Goal: Task Accomplishment & Management: Manage account settings

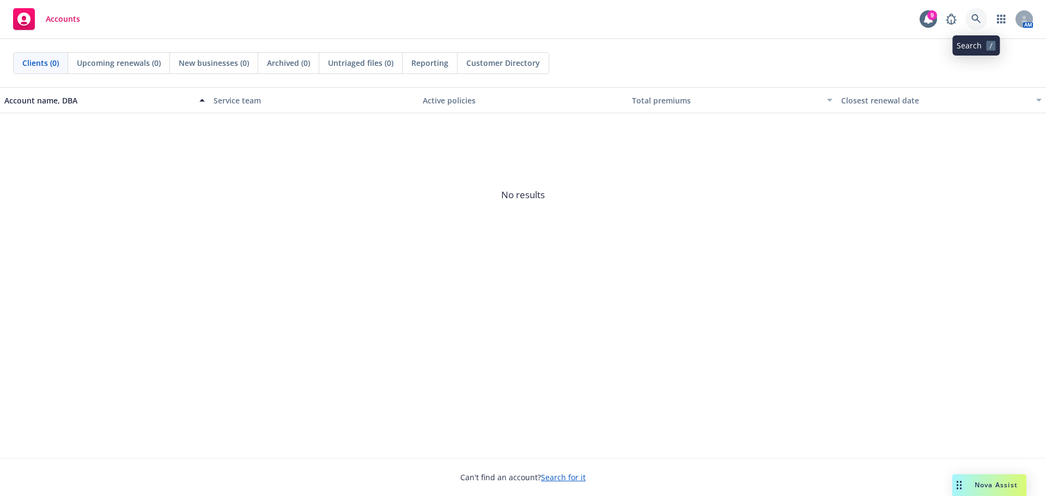
click at [974, 20] on icon at bounding box center [975, 18] width 9 height 9
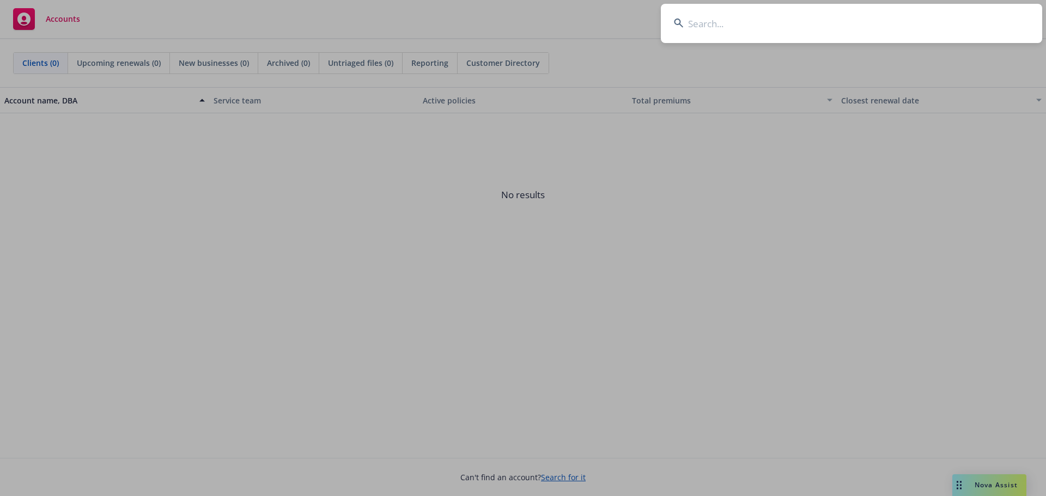
click at [747, 28] on input at bounding box center [851, 23] width 381 height 39
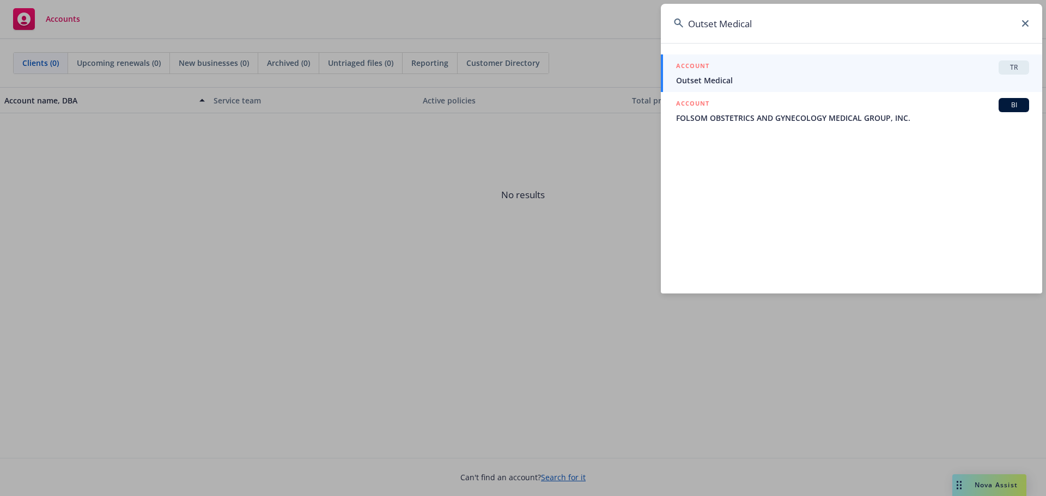
type input "Outset Medical"
click at [765, 70] on div "ACCOUNT TR" at bounding box center [852, 67] width 353 height 14
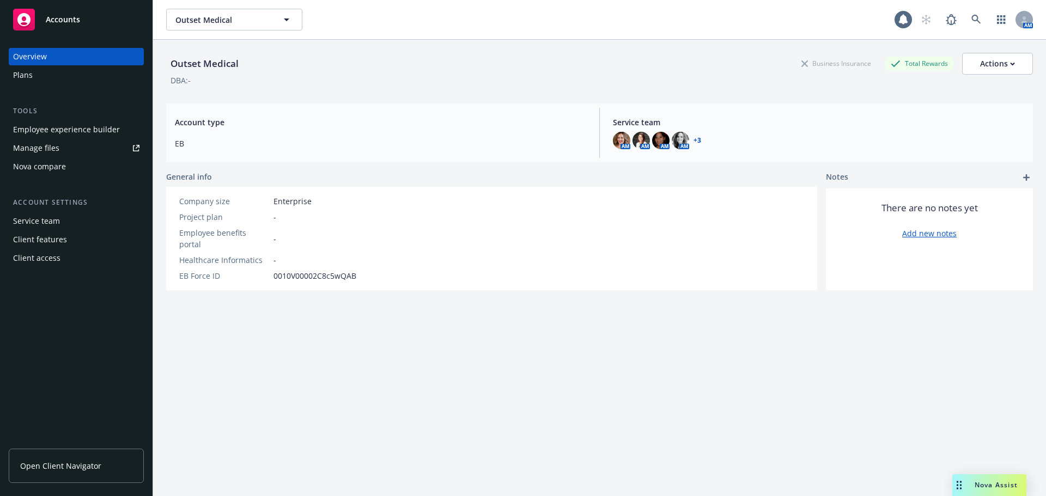
click at [48, 81] on div "Plans" at bounding box center [76, 74] width 126 height 17
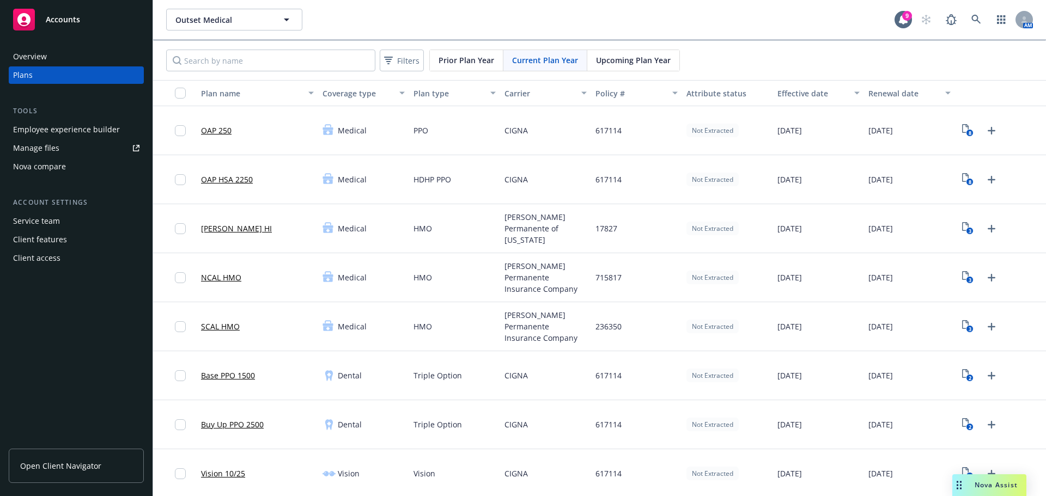
click at [633, 63] on span "Upcoming Plan Year" at bounding box center [633, 59] width 75 height 11
click at [962, 130] on icon "2" at bounding box center [967, 130] width 11 height 13
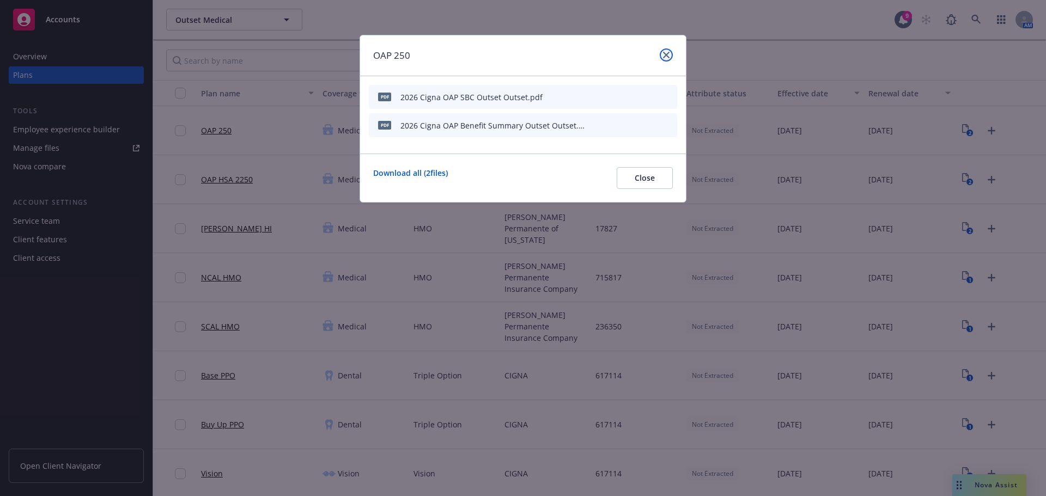
click at [665, 57] on icon "close" at bounding box center [666, 55] width 7 height 7
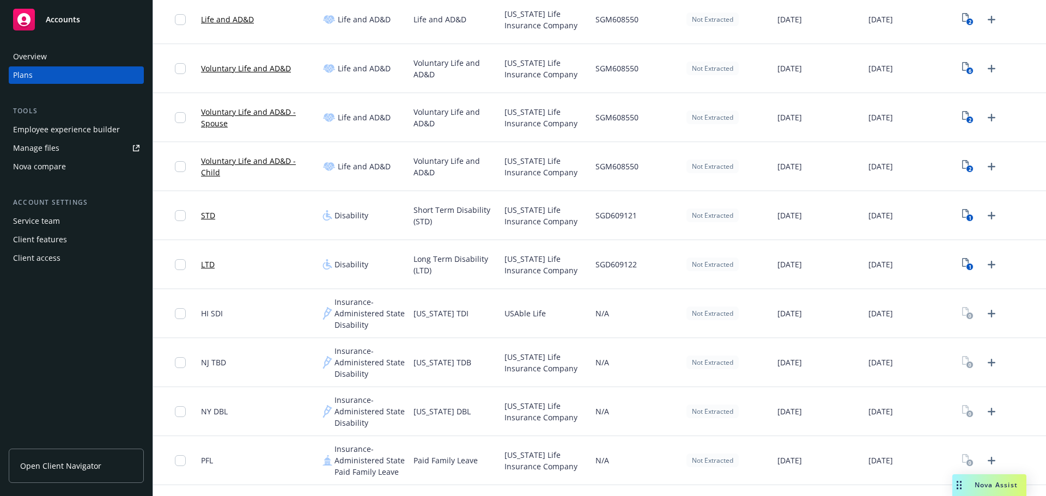
scroll to position [490, 0]
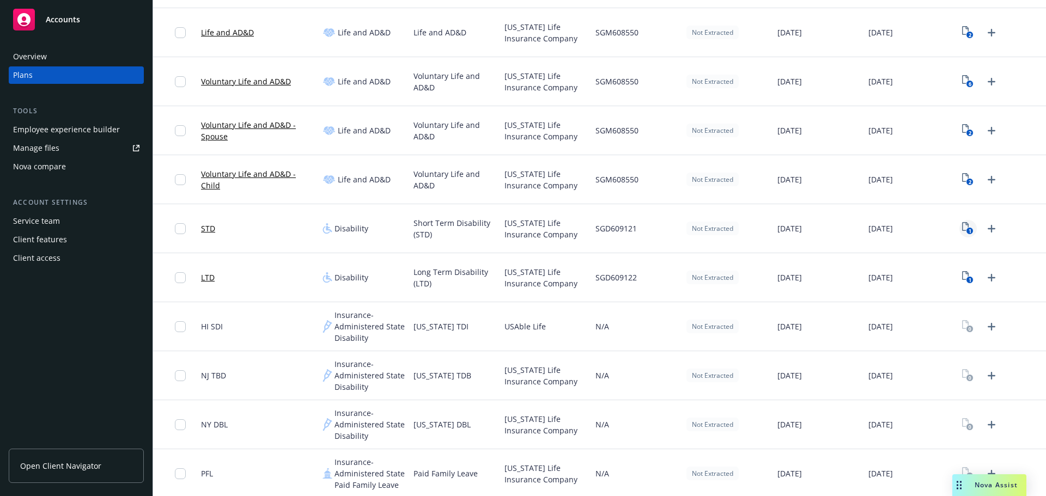
click at [962, 225] on icon "1" at bounding box center [967, 228] width 11 height 13
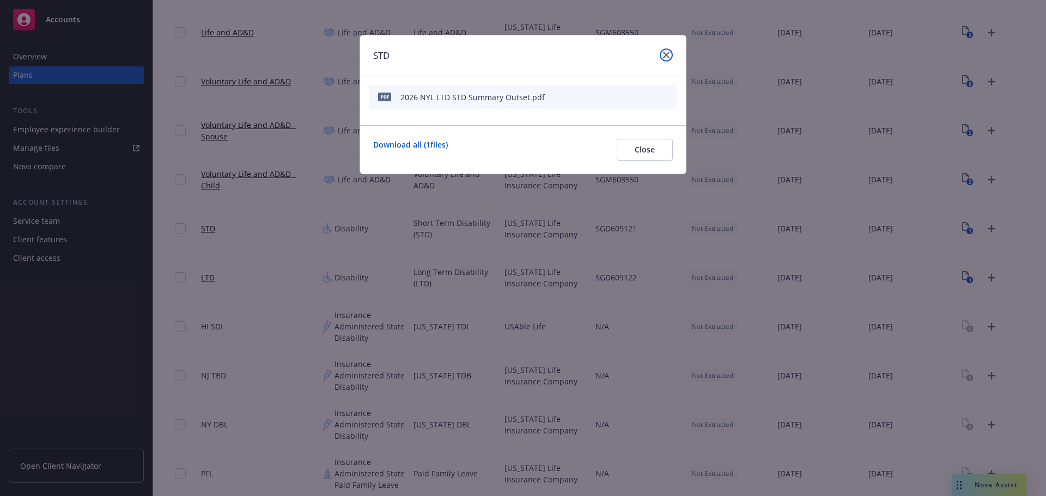
click at [662, 56] on link "close" at bounding box center [666, 54] width 13 height 13
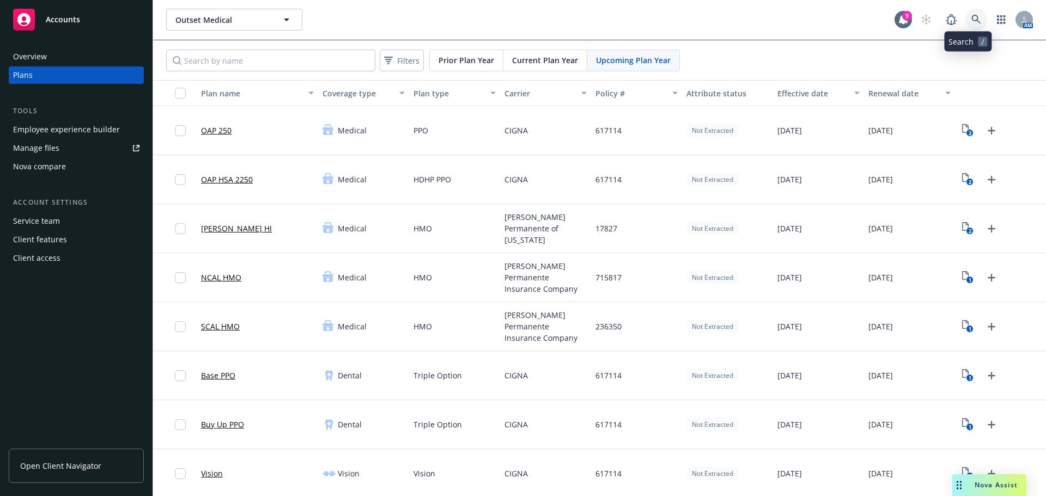
click at [972, 21] on icon at bounding box center [976, 20] width 10 height 10
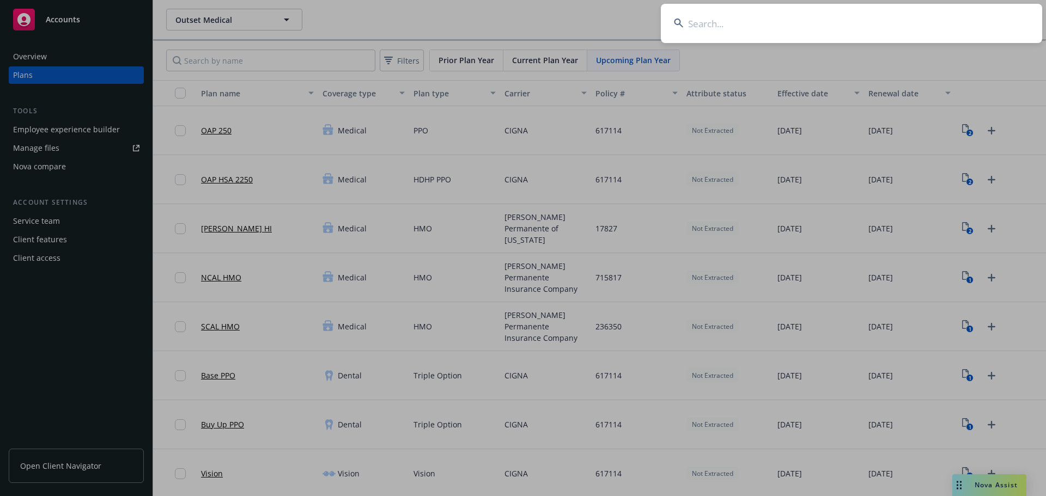
click at [730, 26] on input at bounding box center [851, 23] width 381 height 39
paste input "4D Molecular Therapeutics Inc"
type input "4D Molecular Therapeutics Inc"
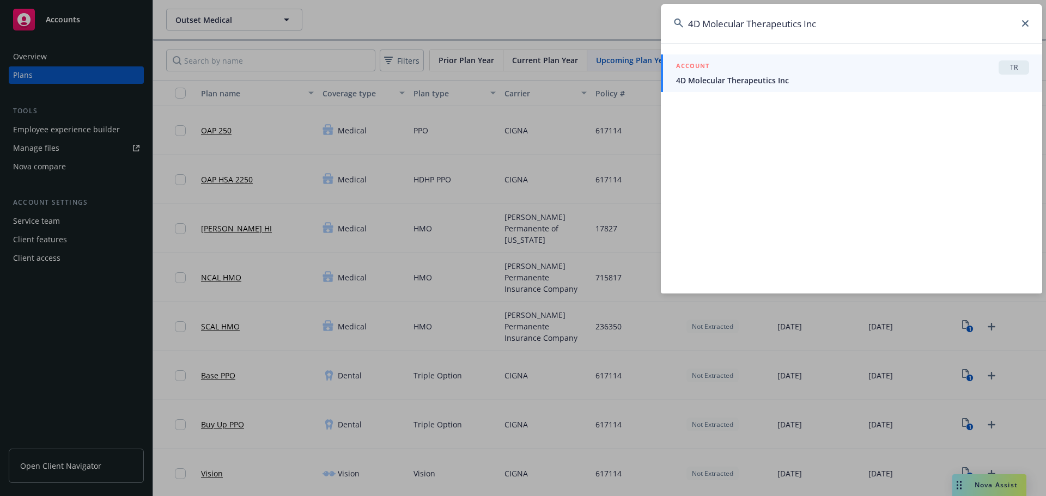
click at [814, 84] on span "4D Molecular Therapeutics Inc" at bounding box center [852, 80] width 353 height 11
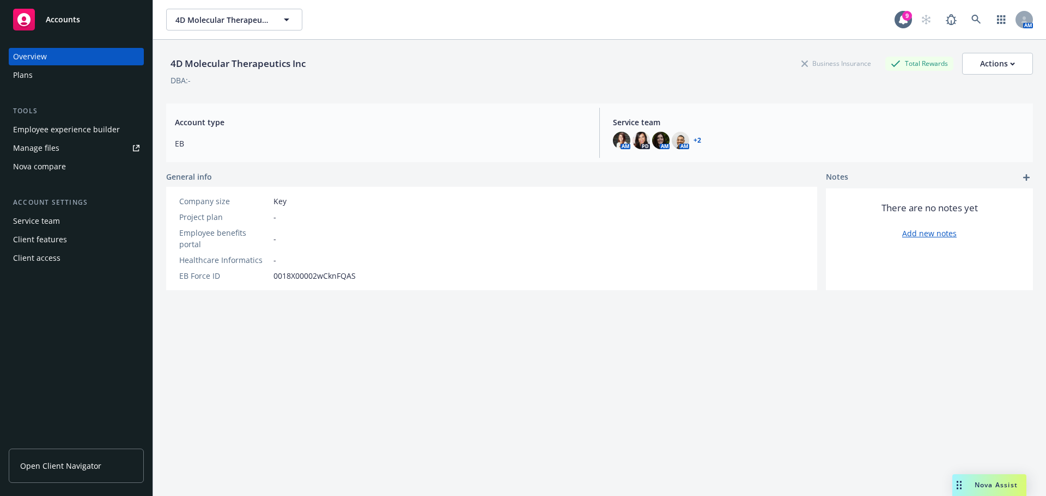
click at [23, 75] on div "Plans" at bounding box center [23, 74] width 20 height 17
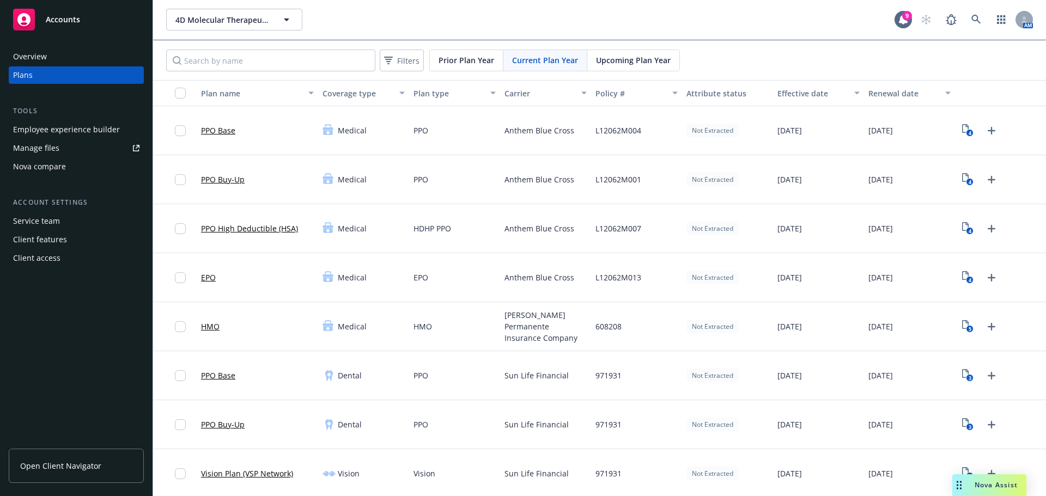
click at [638, 60] on span "Upcoming Plan Year" at bounding box center [633, 59] width 75 height 11
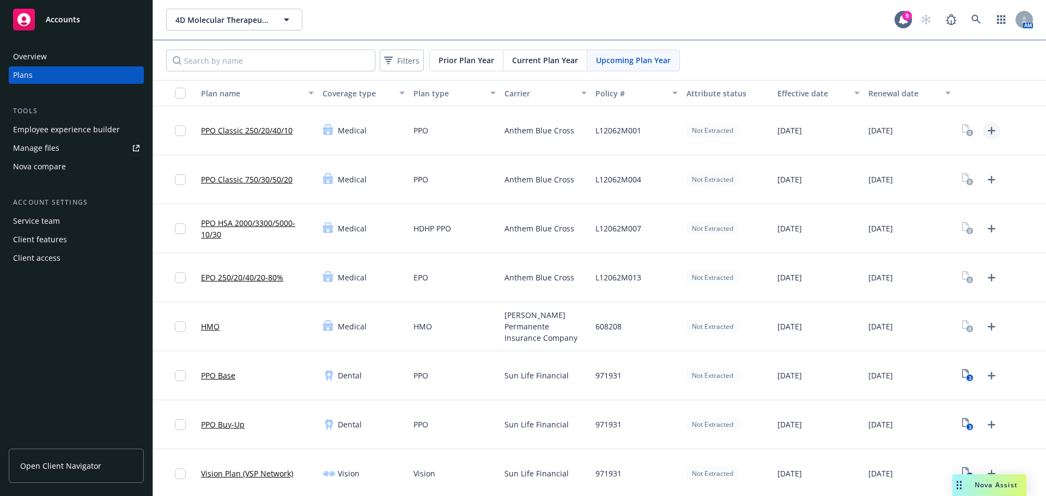
click at [987, 130] on icon "Upload Plan Documents" at bounding box center [991, 131] width 8 height 8
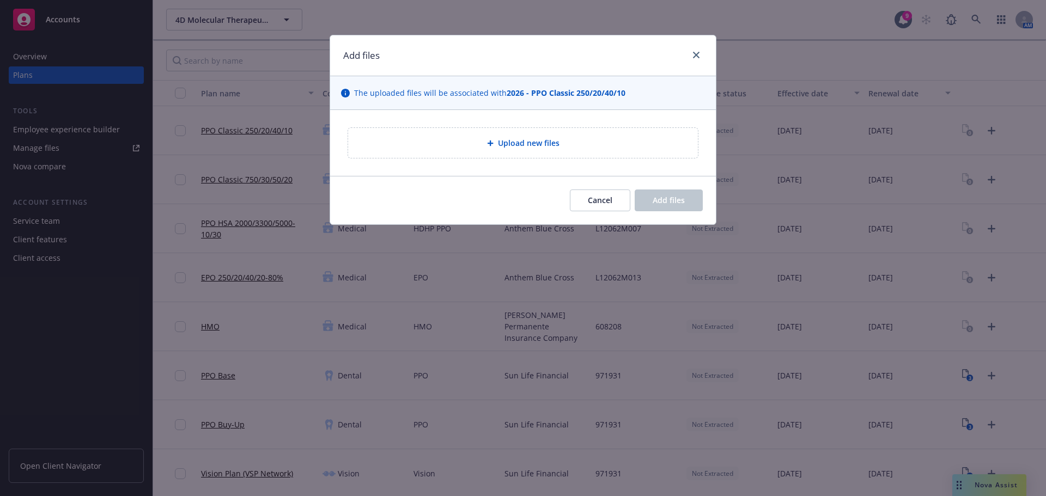
click at [538, 147] on span "Upload new files" at bounding box center [529, 142] width 62 height 11
click at [692, 43] on div "Add files" at bounding box center [523, 55] width 386 height 41
click at [695, 52] on icon "close" at bounding box center [696, 55] width 7 height 7
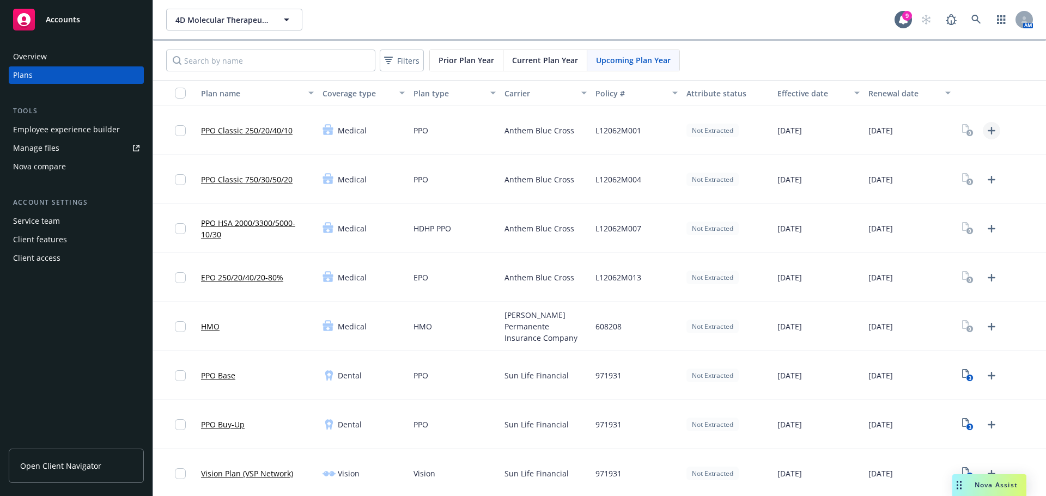
click at [985, 132] on icon "Upload Plan Documents" at bounding box center [991, 130] width 13 height 13
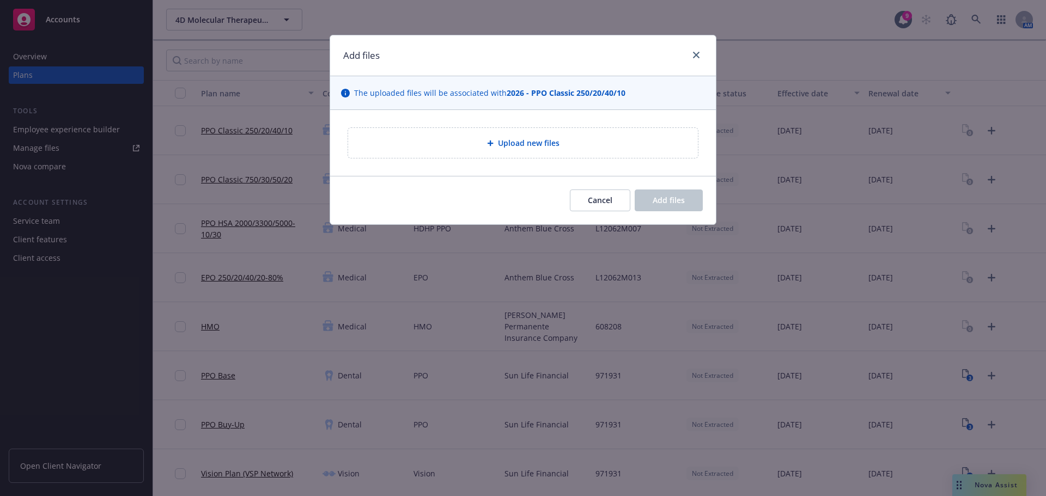
click at [548, 148] on span "Upload new files" at bounding box center [529, 142] width 62 height 11
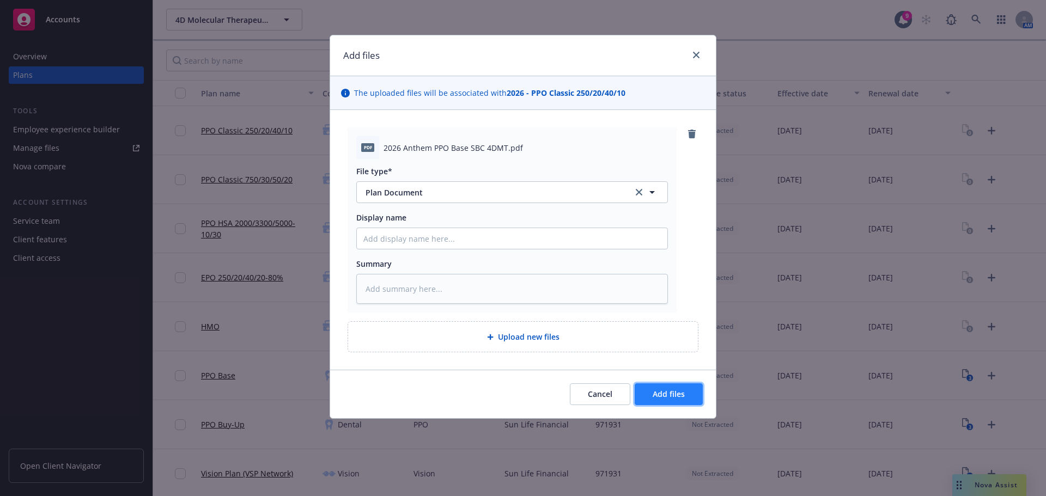
click at [670, 395] on span "Add files" at bounding box center [668, 394] width 32 height 10
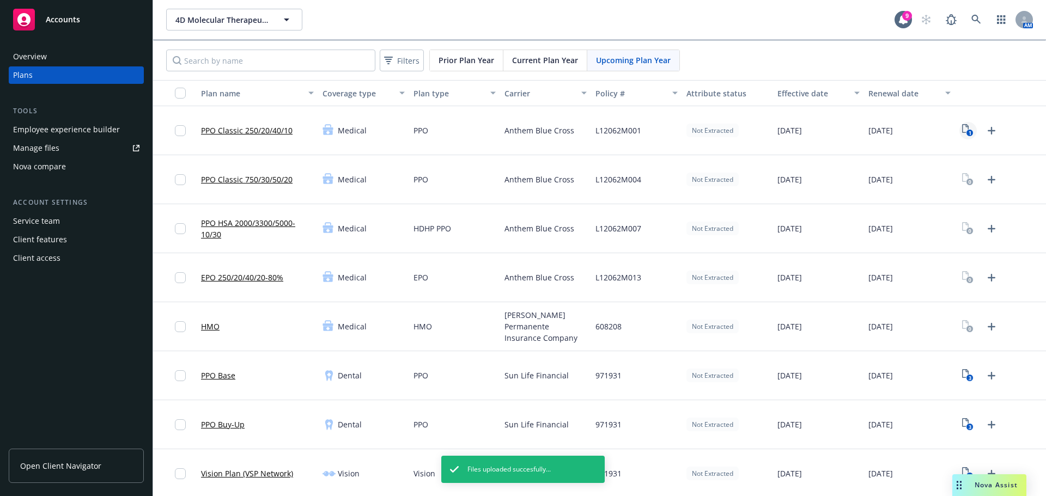
click at [962, 128] on icon "1" at bounding box center [967, 130] width 11 height 13
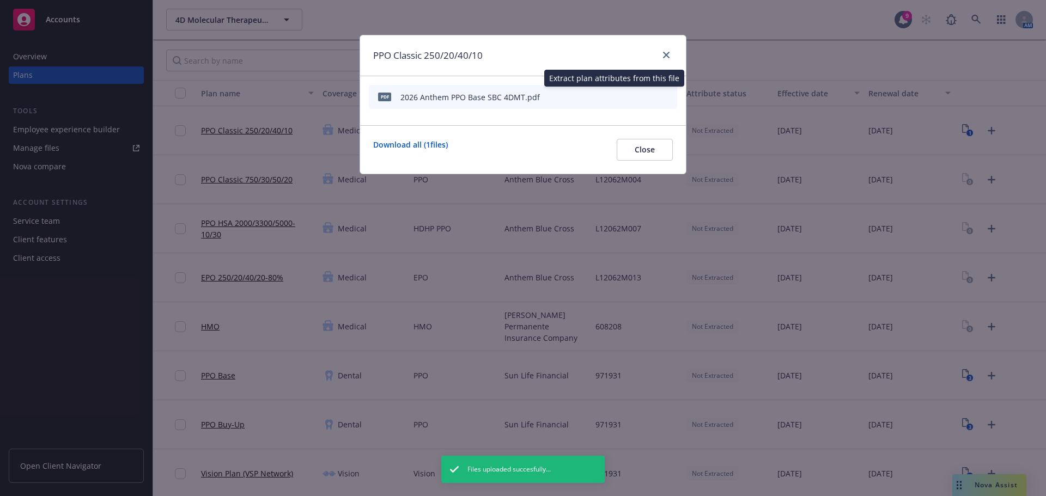
click at [613, 94] on icon "start extraction" at bounding box center [611, 96] width 9 height 11
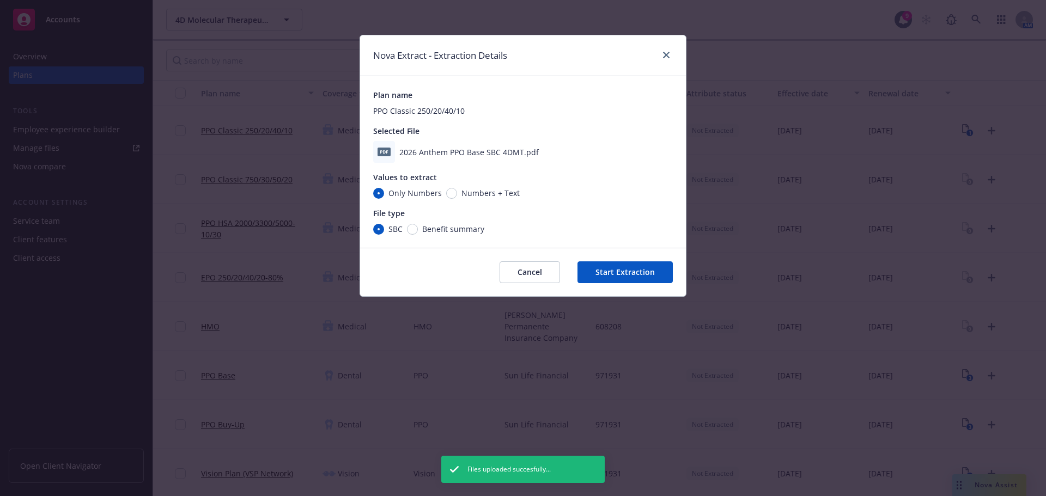
click at [637, 270] on button "Start Extraction" at bounding box center [624, 272] width 95 height 22
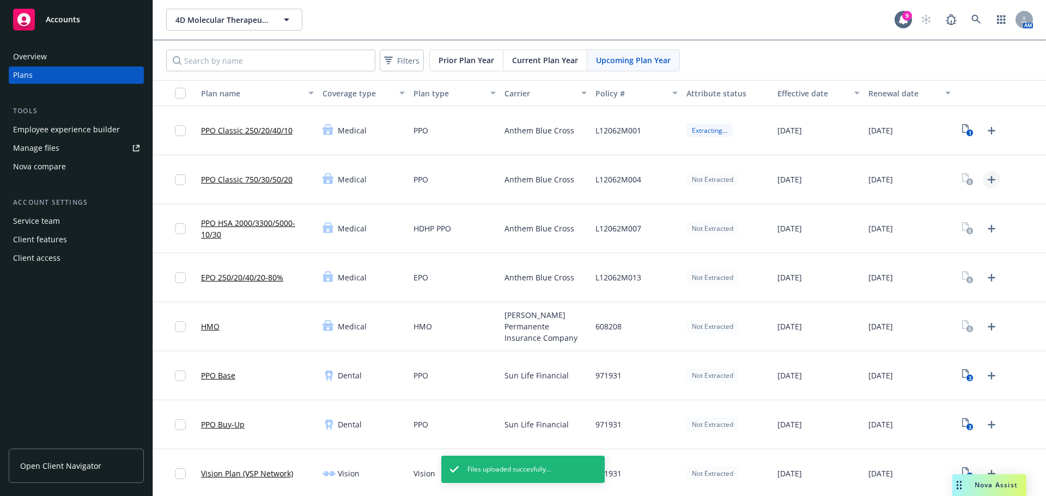
click at [985, 179] on icon "Upload Plan Documents" at bounding box center [991, 179] width 13 height 13
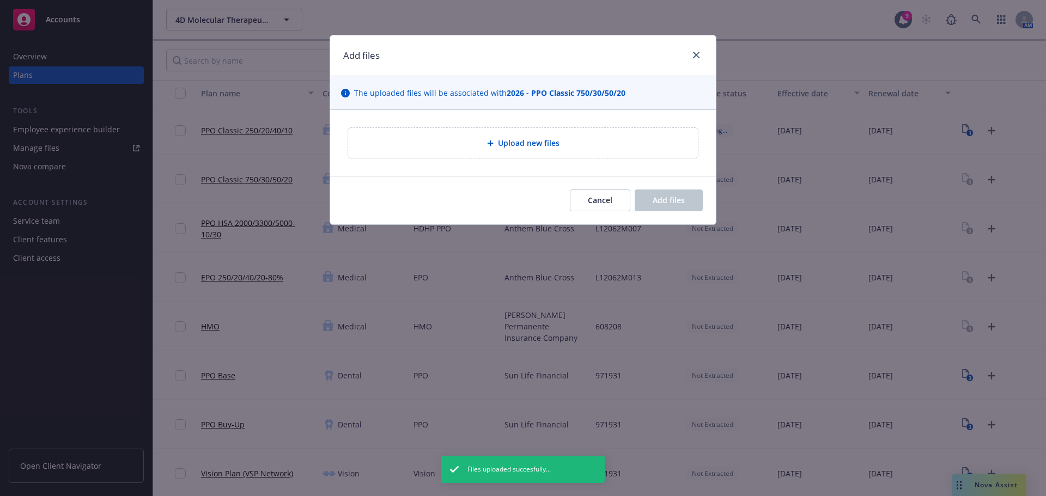
click at [557, 135] on div "Upload new files" at bounding box center [523, 143] width 350 height 30
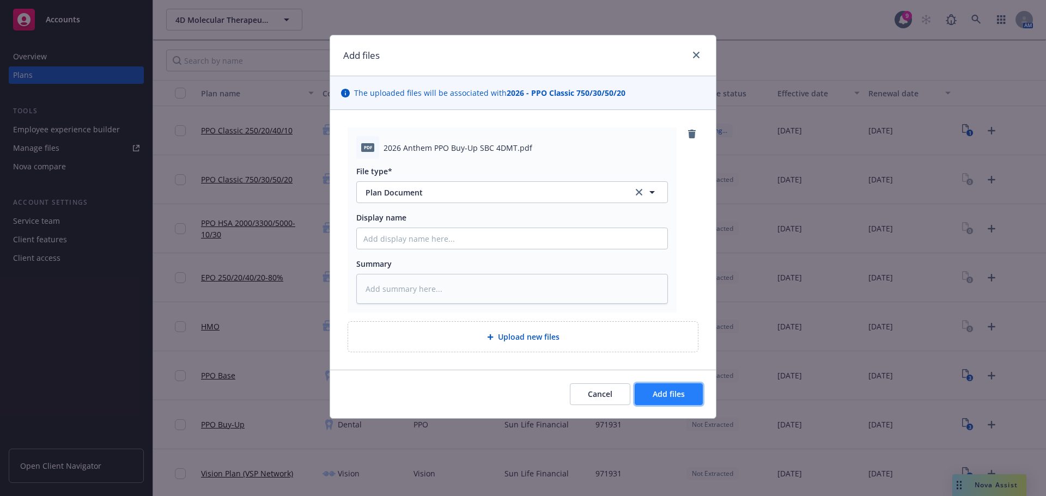
click at [670, 391] on span "Add files" at bounding box center [668, 394] width 32 height 10
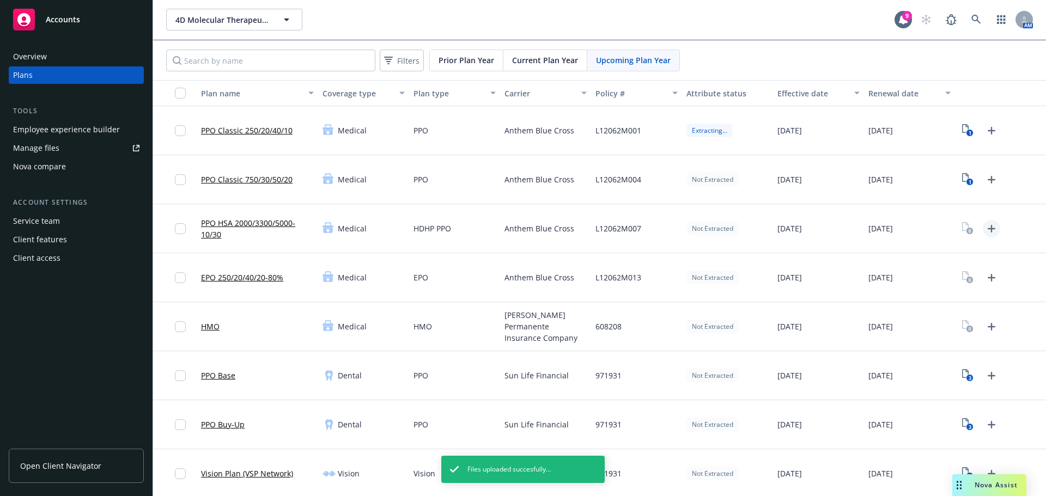
click at [985, 229] on icon "Upload Plan Documents" at bounding box center [991, 228] width 13 height 13
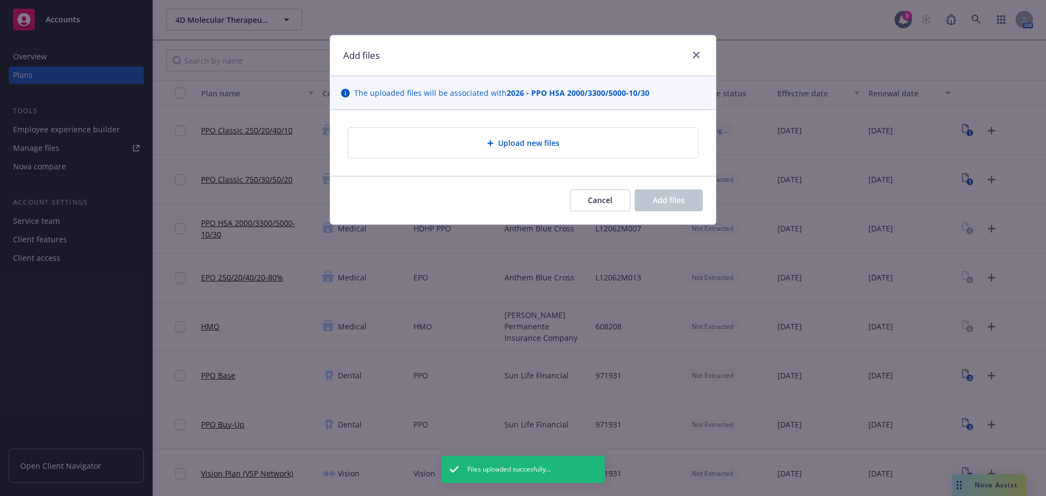
click at [571, 139] on div "Upload new files" at bounding box center [523, 143] width 332 height 13
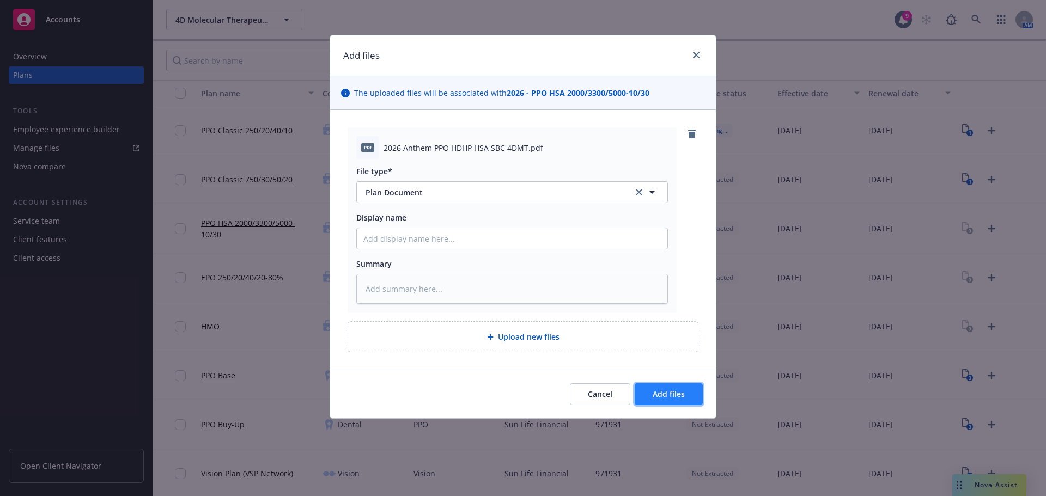
click at [663, 399] on span "Add files" at bounding box center [668, 394] width 32 height 10
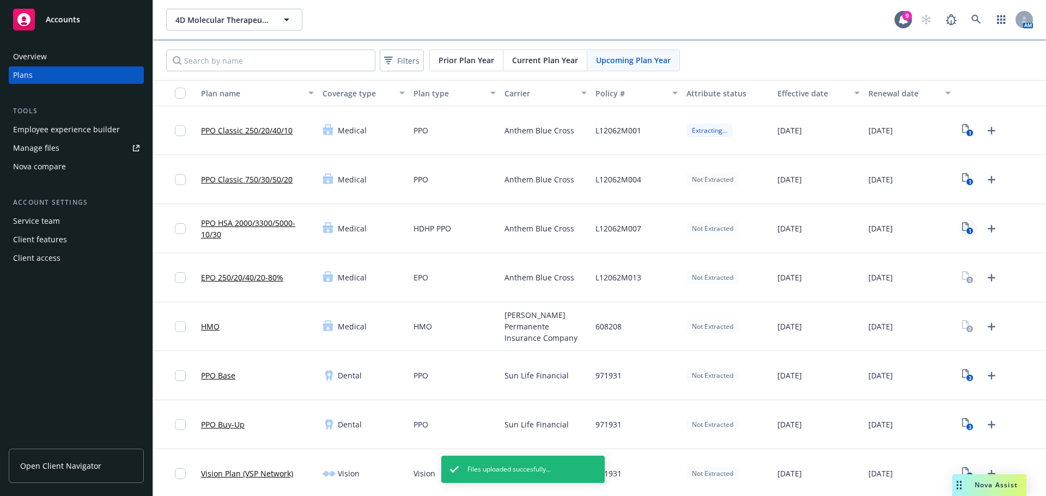
click at [962, 229] on icon "1" at bounding box center [967, 228] width 11 height 13
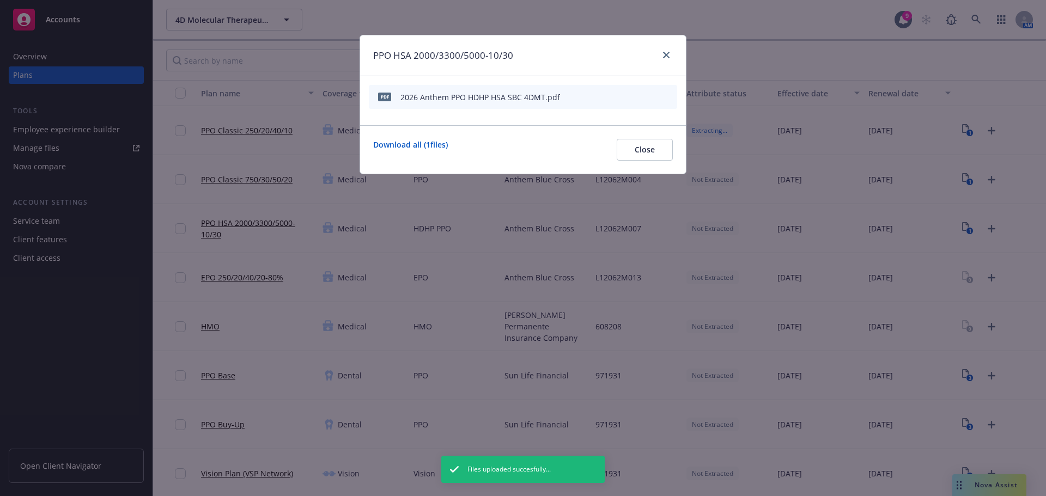
click at [609, 96] on icon "start extraction" at bounding box center [611, 96] width 13 height 13
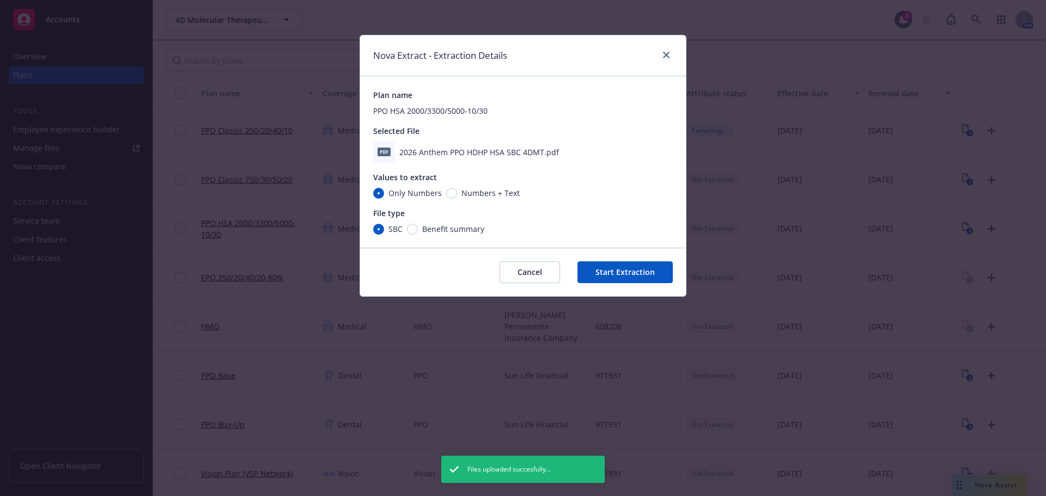
click at [631, 271] on button "Start Extraction" at bounding box center [624, 272] width 95 height 22
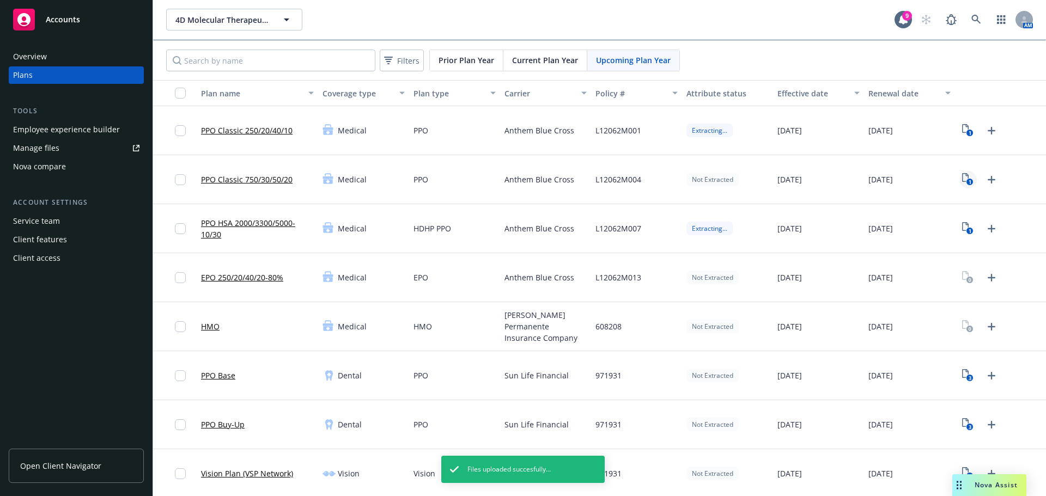
click at [962, 176] on icon "1" at bounding box center [967, 179] width 11 height 13
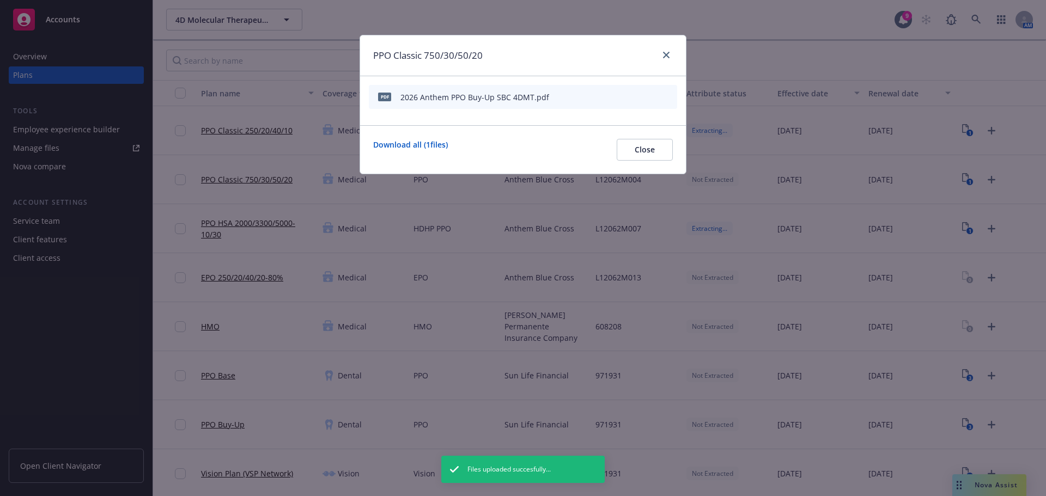
click at [611, 95] on icon "start extraction" at bounding box center [611, 96] width 13 height 13
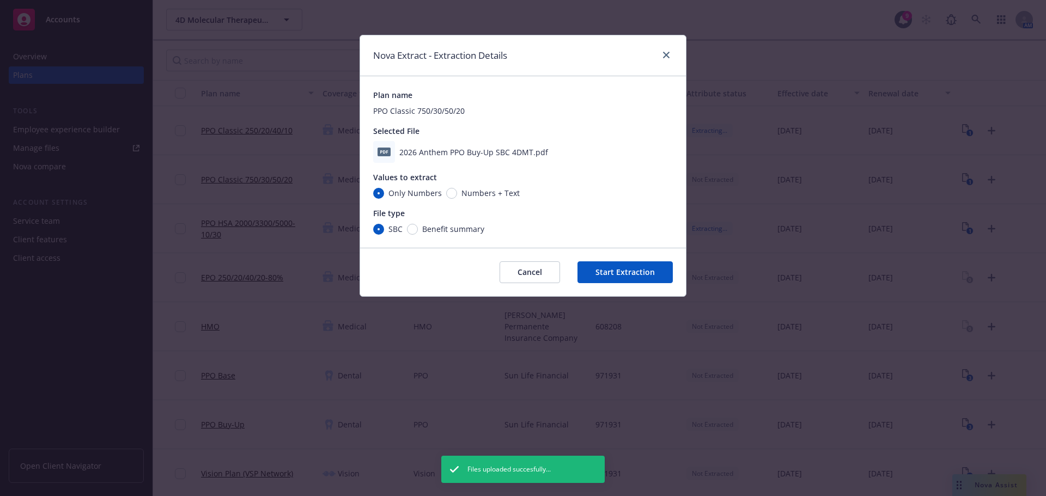
click at [628, 268] on button "Start Extraction" at bounding box center [624, 272] width 95 height 22
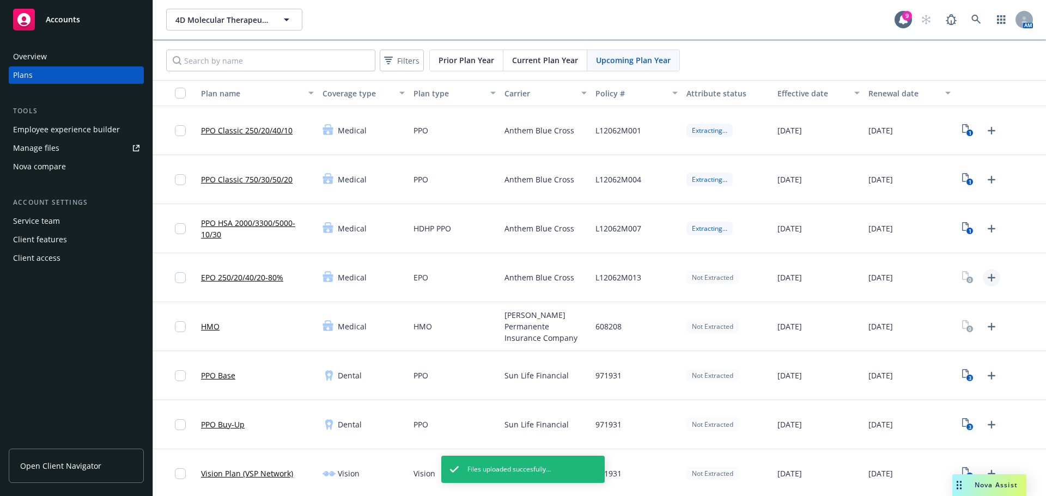
click at [985, 278] on icon "Upload Plan Documents" at bounding box center [991, 277] width 13 height 13
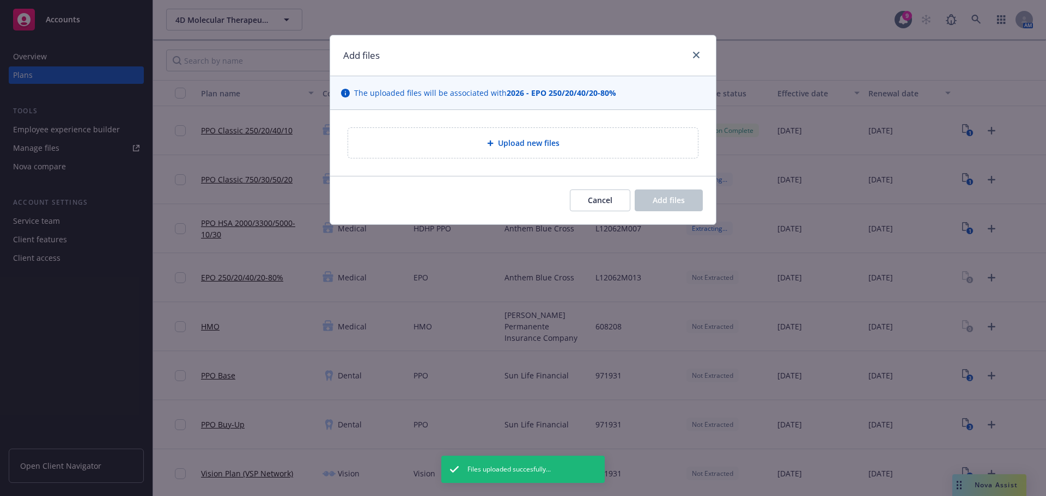
click at [572, 143] on div "Upload new files" at bounding box center [523, 143] width 332 height 13
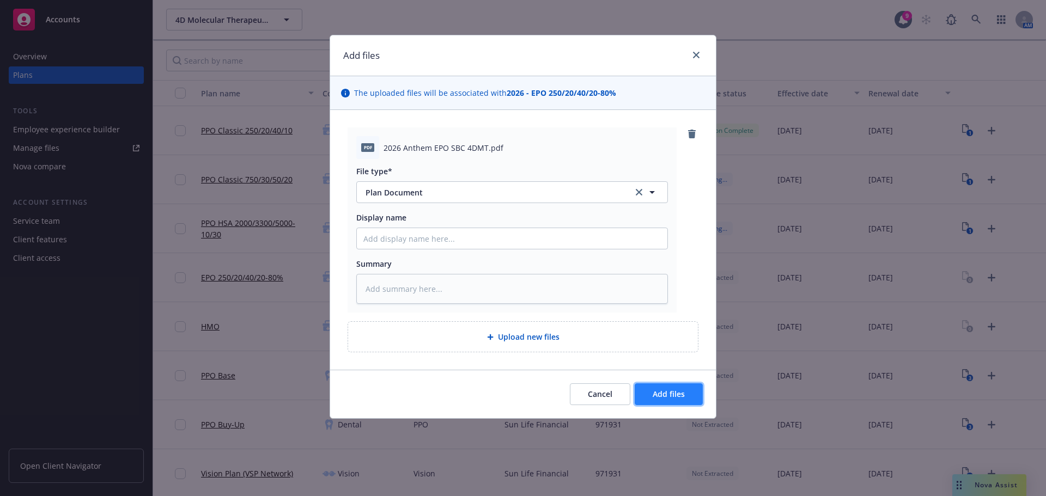
click at [660, 387] on button "Add files" at bounding box center [668, 394] width 68 height 22
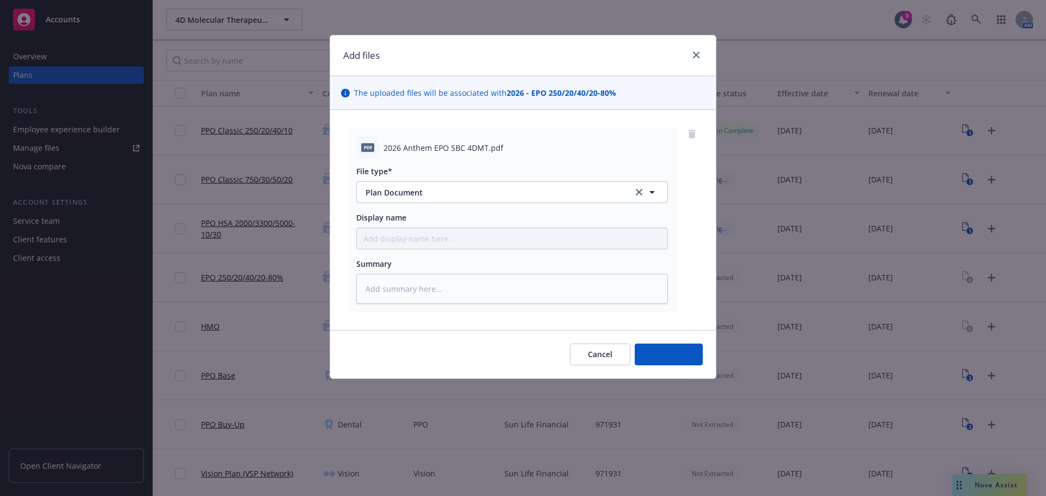
type textarea "x"
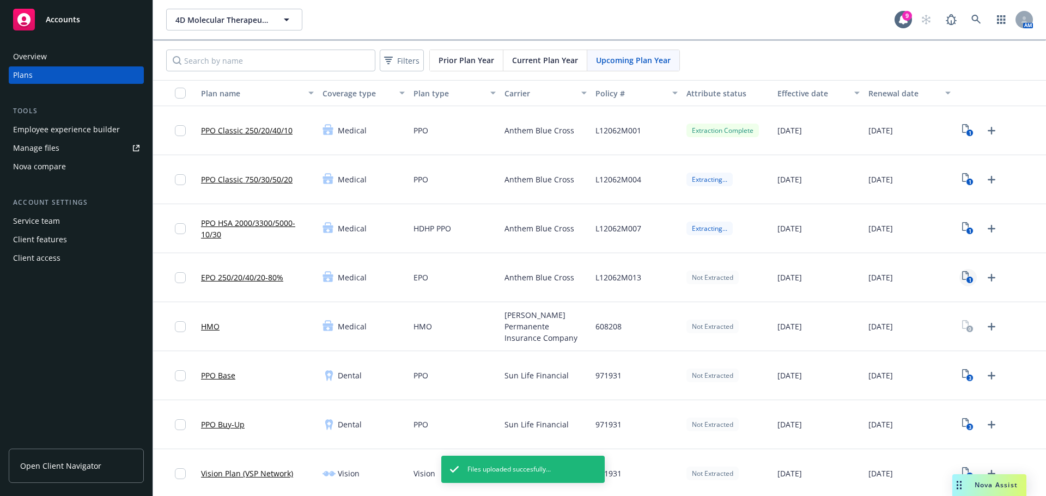
click at [962, 277] on icon "1" at bounding box center [967, 277] width 11 height 13
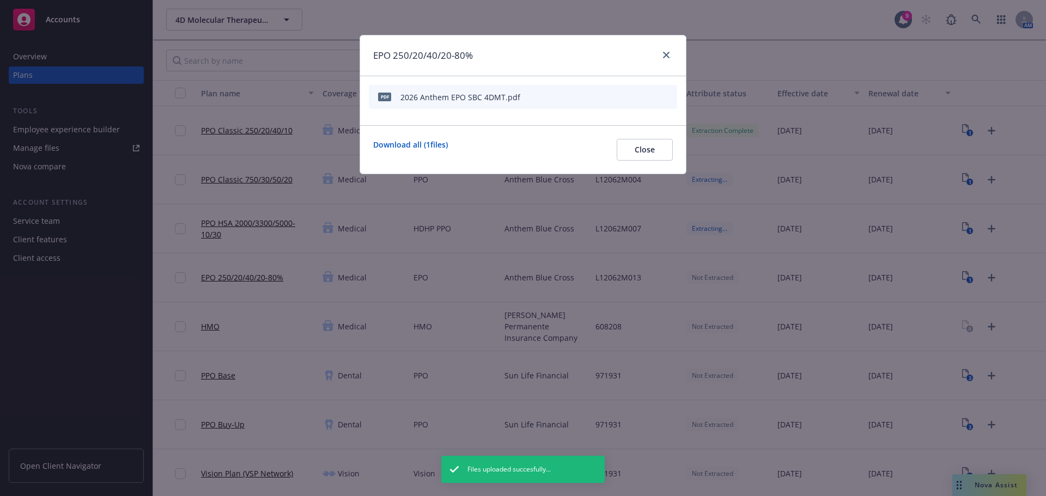
click at [612, 94] on icon "start extraction" at bounding box center [611, 96] width 13 height 13
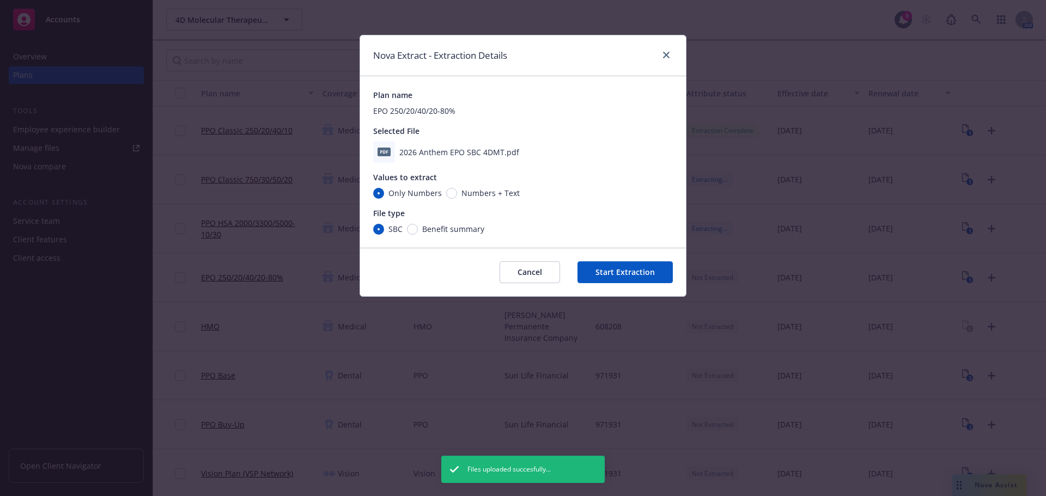
click at [645, 267] on button "Start Extraction" at bounding box center [624, 272] width 95 height 22
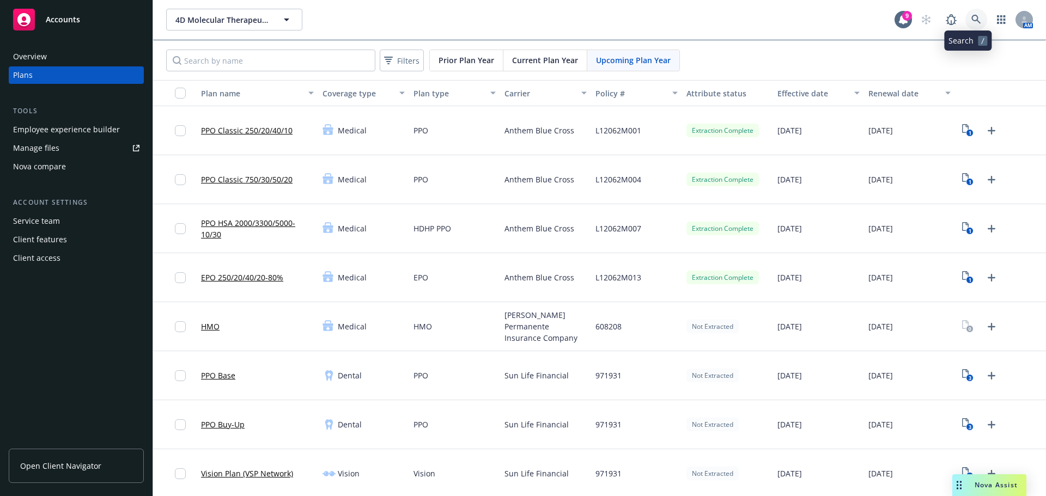
click at [971, 16] on icon at bounding box center [976, 20] width 10 height 10
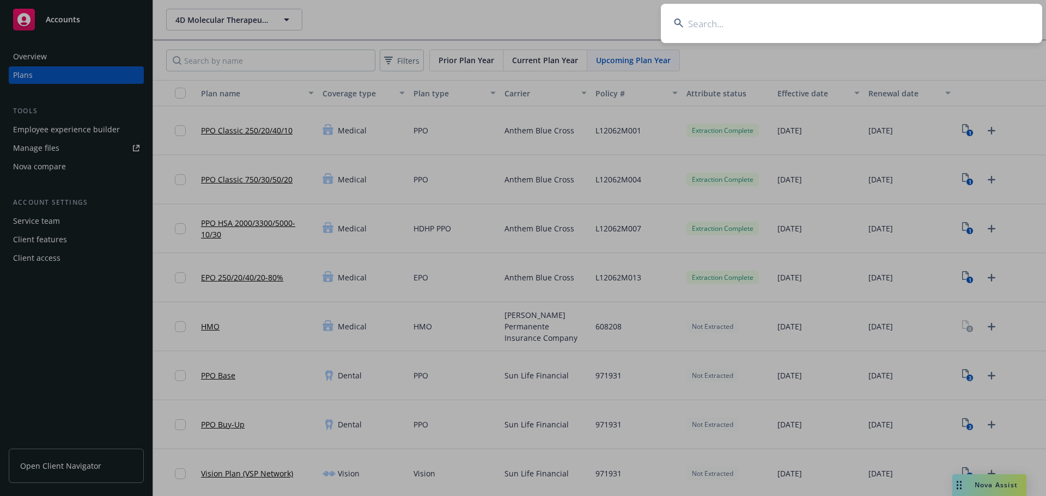
click at [725, 28] on input at bounding box center [851, 23] width 381 height 39
click at [737, 22] on input "NOT_ALLOWED" at bounding box center [851, 23] width 381 height 39
click at [797, 22] on input "NOT_ALLOWED" at bounding box center [851, 23] width 381 height 39
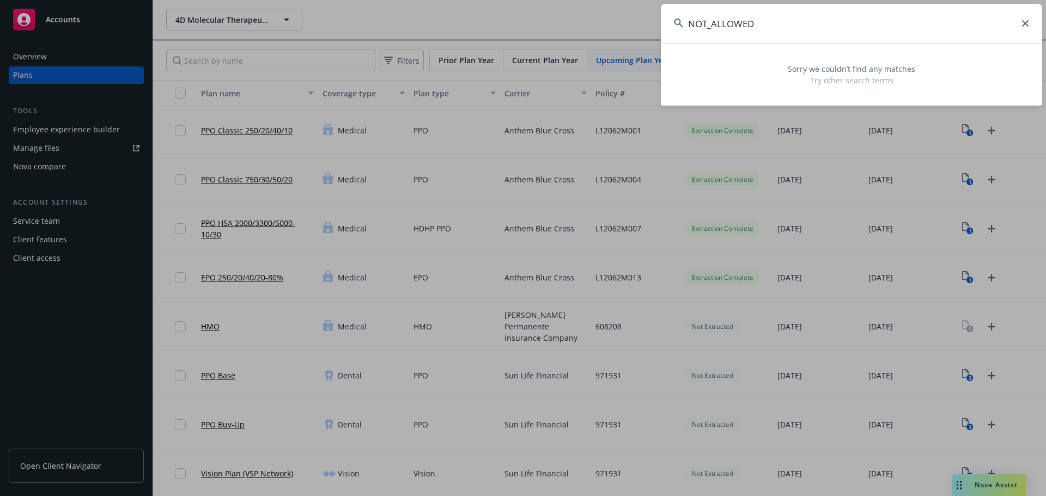
drag, startPoint x: 735, startPoint y: 27, endPoint x: 687, endPoint y: 26, distance: 47.9
click at [687, 26] on input "NOT_ALLOWED" at bounding box center [851, 23] width 381 height 39
paste input "General Matter, Inc."
type input "General Matter, Inc."
